Goal: Ask a question

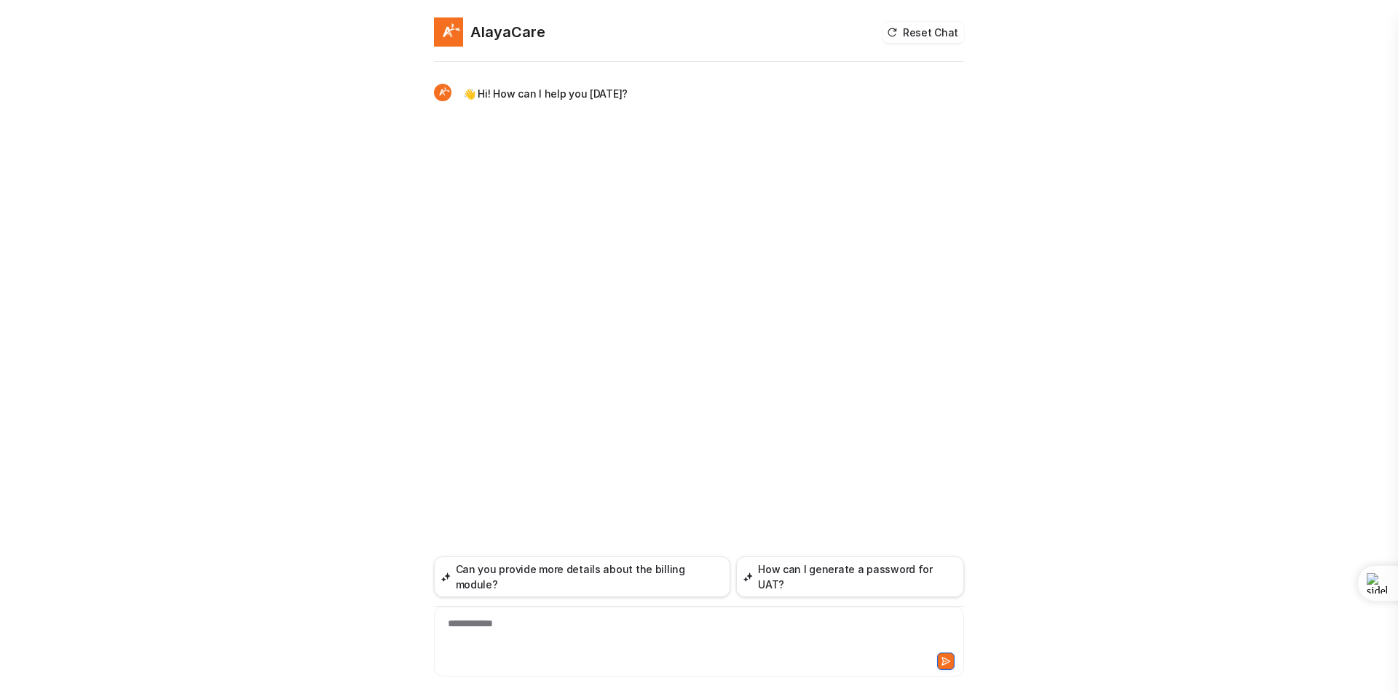
click at [483, 639] on div "**********" at bounding box center [699, 632] width 523 height 33
paste div
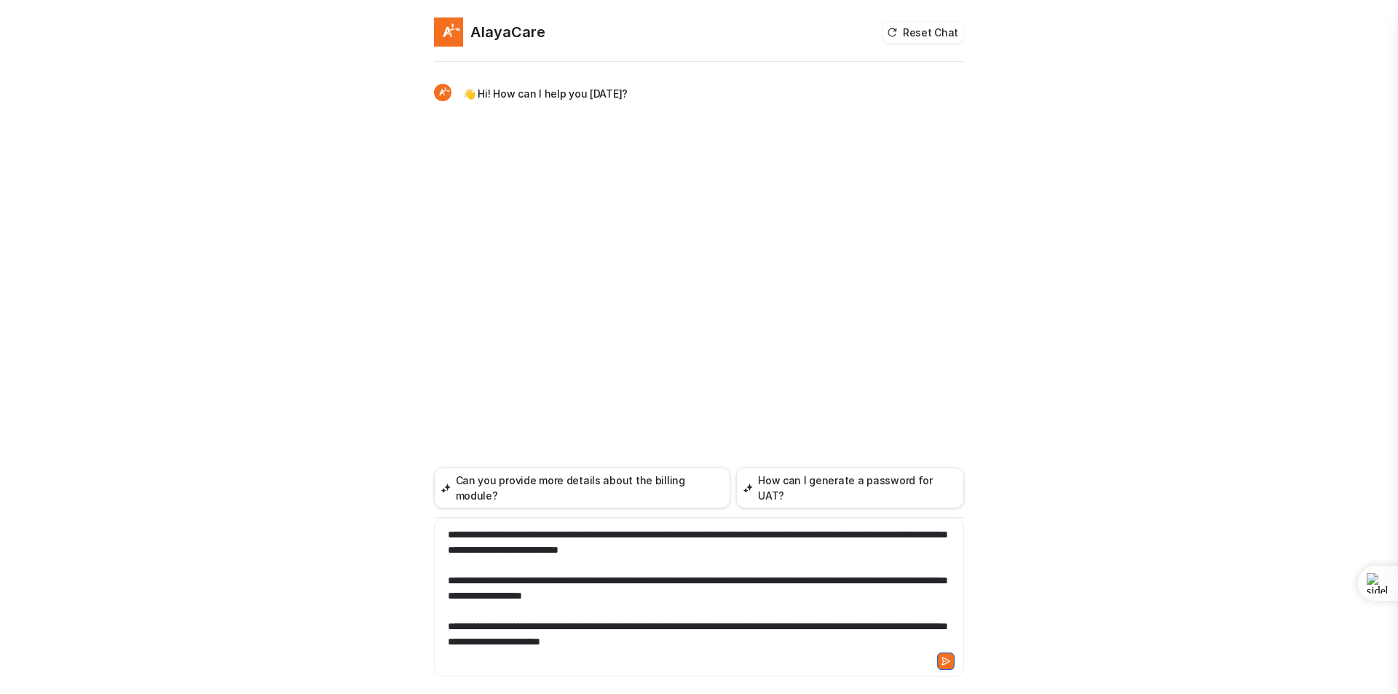
click at [949, 663] on icon at bounding box center [946, 661] width 10 height 10
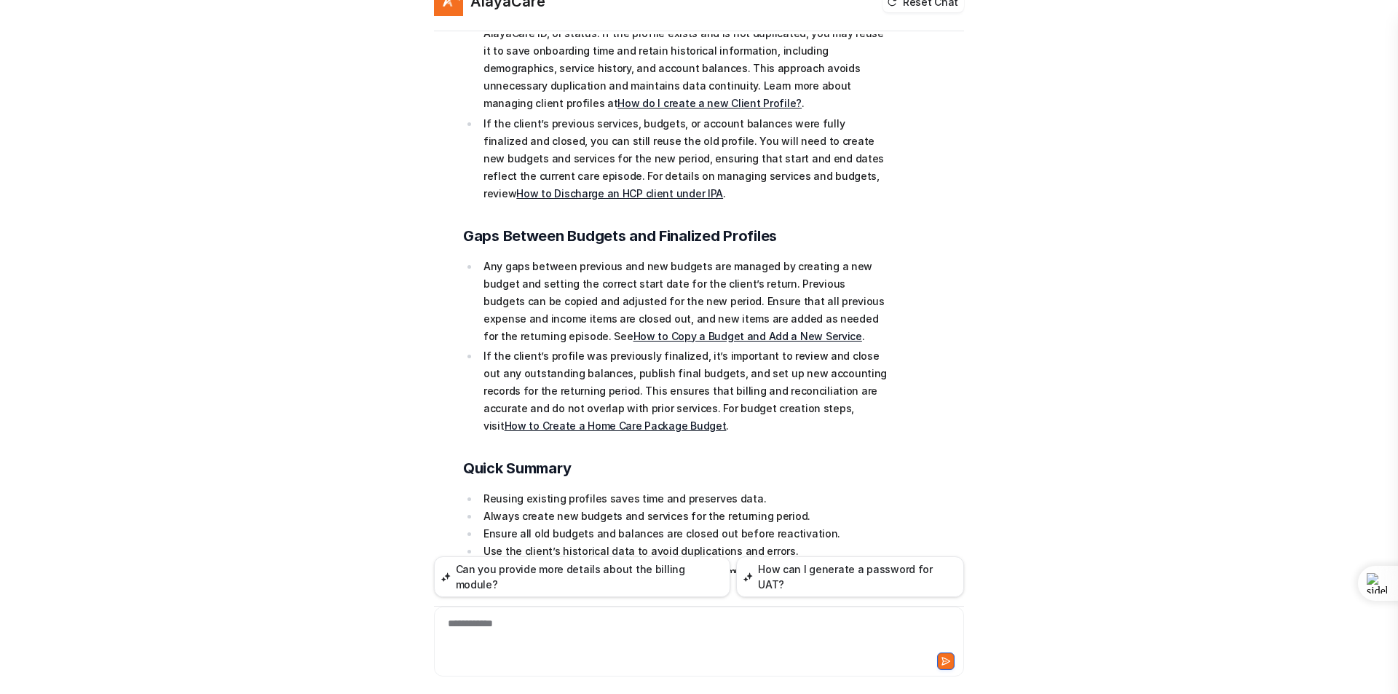
scroll to position [47, 0]
